Goal: Task Accomplishment & Management: Use online tool/utility

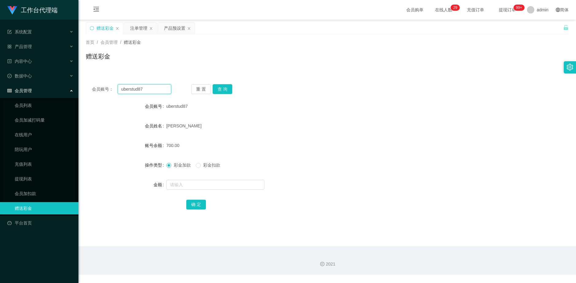
drag, startPoint x: 146, startPoint y: 91, endPoint x: 116, endPoint y: 88, distance: 29.5
click at [116, 88] on div "会员账号： uberstud87" at bounding box center [131, 89] width 79 height 10
paste input "为了【YouTube】工作台的数据保密机制，系统会自动禁言任务相关群组以防数据泄露，导致工作台数据缺失，做单完成后，联系助理解除禁言即可，明白回复【1】"
drag, startPoint x: 167, startPoint y: 89, endPoint x: 110, endPoint y: 90, distance: 56.7
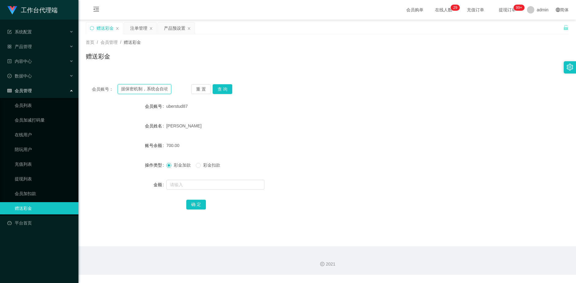
click at [110, 90] on div "会员账号： 为了【YouTube】工作台的数据保密机制，系统会自动禁言任务相关群组以防数据泄露，导致工作台数据缺失，做单完成后，联系助理解除禁言即可，明白回复…" at bounding box center [131, 89] width 79 height 10
type input "为"
click at [166, 89] on input "text" at bounding box center [145, 89] width 54 height 10
click at [138, 29] on div "注单管理" at bounding box center [138, 28] width 17 height 12
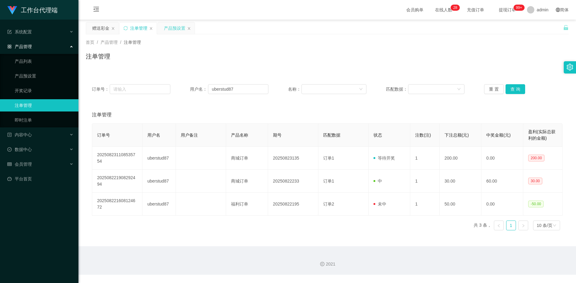
click at [178, 28] on div "产品预设置" at bounding box center [174, 28] width 21 height 12
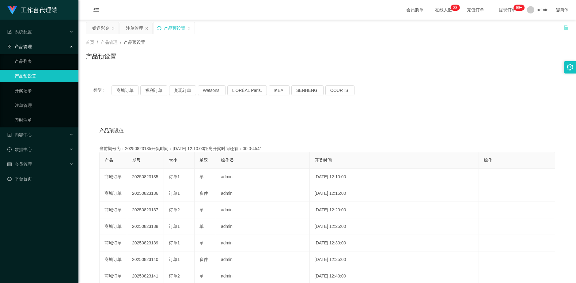
click at [160, 29] on icon "图标: sync" at bounding box center [159, 28] width 4 height 4
click at [98, 29] on div "赠送彩金" at bounding box center [100, 28] width 17 height 12
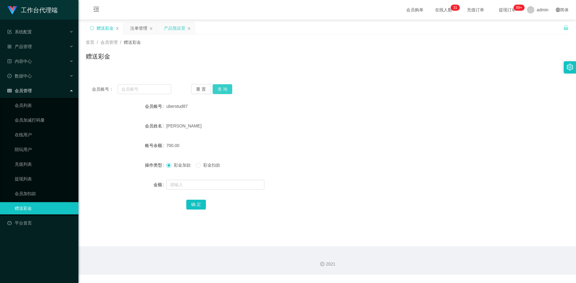
click at [225, 90] on button "查 询" at bounding box center [223, 89] width 20 height 10
click at [154, 90] on input "text" at bounding box center [145, 89] width 54 height 10
drag, startPoint x: 142, startPoint y: 25, endPoint x: 145, endPoint y: 29, distance: 4.4
click at [142, 25] on div "注单管理" at bounding box center [138, 28] width 17 height 12
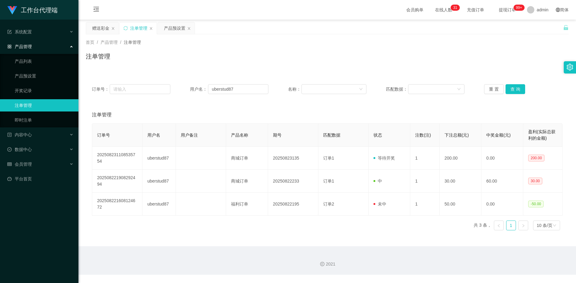
drag, startPoint x: 170, startPoint y: 25, endPoint x: 368, endPoint y: 1, distance: 199.3
click at [170, 25] on div "产品预设置" at bounding box center [174, 28] width 21 height 12
